Goal: Complete application form

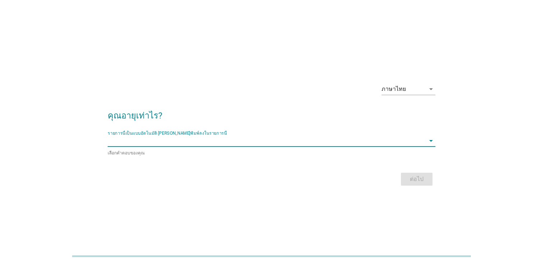
click at [411, 138] on input "รายการนี้เป็นแบบอัตโนมัติ คุณสามารถพิมพ์ลงในรายการนี้" at bounding box center [266, 140] width 317 height 11
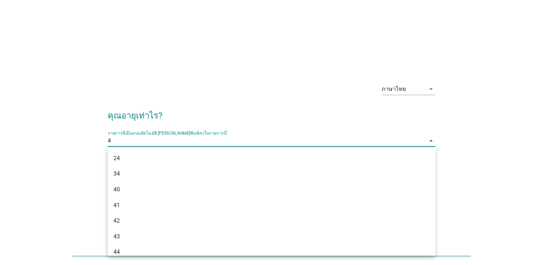
type input "43"
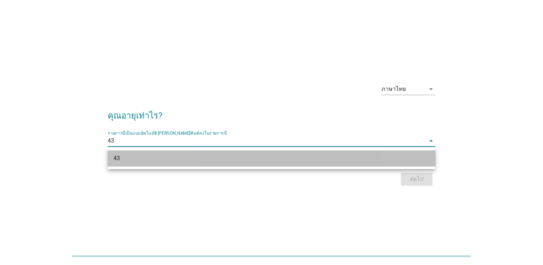
click at [400, 157] on div "43" at bounding box center [258, 158] width 290 height 9
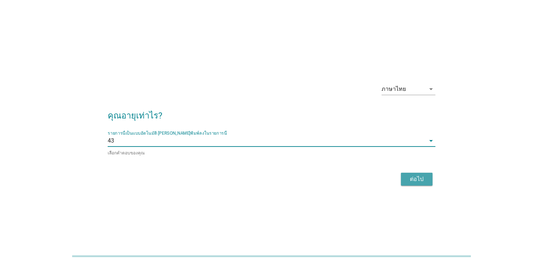
click at [414, 179] on div "ต่อไป" at bounding box center [416, 179] width 20 height 9
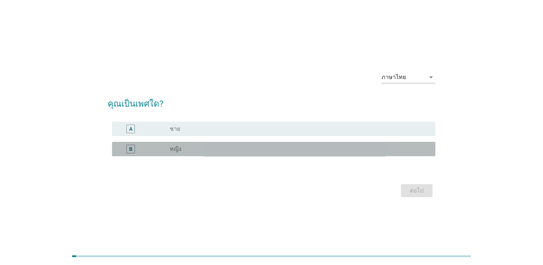
click at [401, 151] on div "radio_button_unchecked หญิง" at bounding box center [297, 148] width 254 height 7
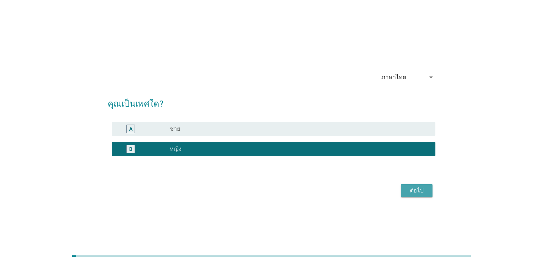
click at [408, 191] on div "ต่อไป" at bounding box center [416, 190] width 20 height 9
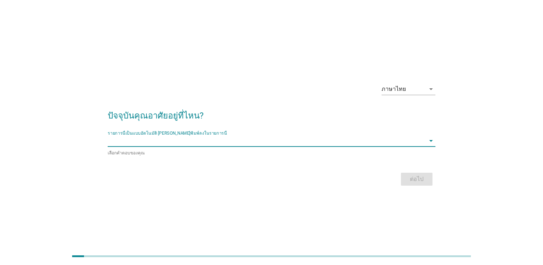
click at [419, 143] on input "รายการนี้เป็นแบบอัตโนมัติ คุณสามารถพิมพ์ลงในรายการนี้" at bounding box center [266, 140] width 317 height 11
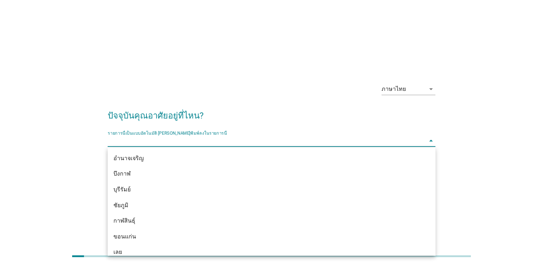
type input "4"
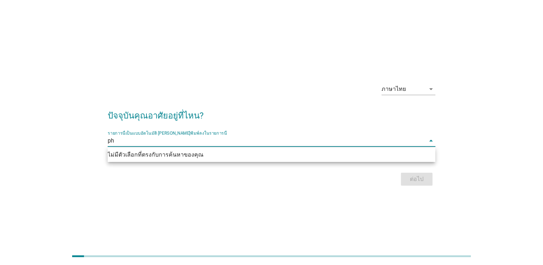
type input "p"
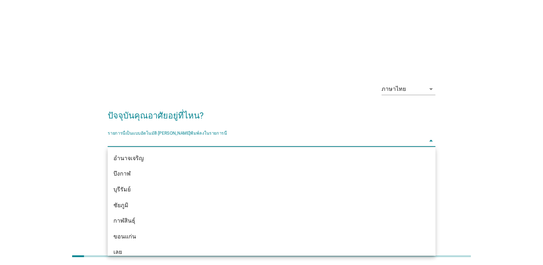
type input "ภ"
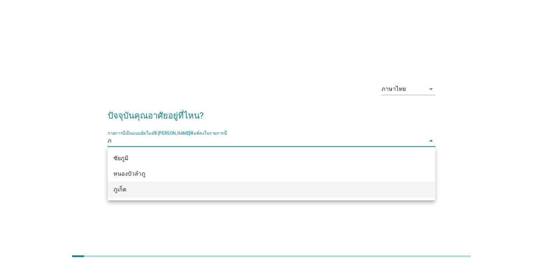
click at [313, 195] on div "ภูเก็ต" at bounding box center [271, 189] width 327 height 16
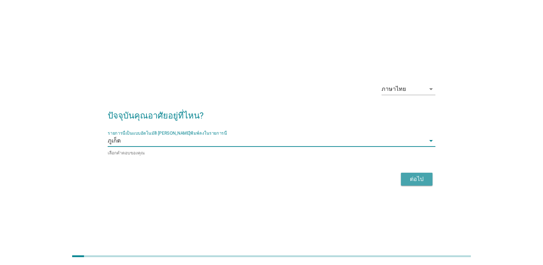
click at [421, 178] on div "ต่อไป" at bounding box center [416, 179] width 20 height 9
